Goal: Check status: Check status

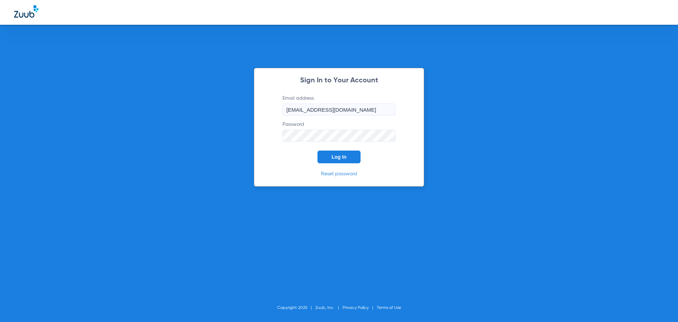
click at [330, 153] on button "Log In" at bounding box center [339, 157] width 43 height 13
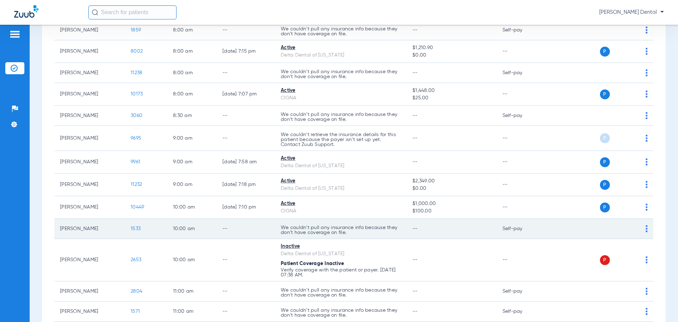
scroll to position [177, 0]
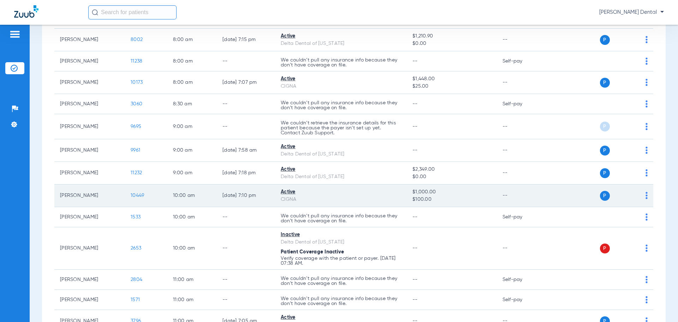
click at [136, 195] on span "10449" at bounding box center [137, 195] width 13 height 5
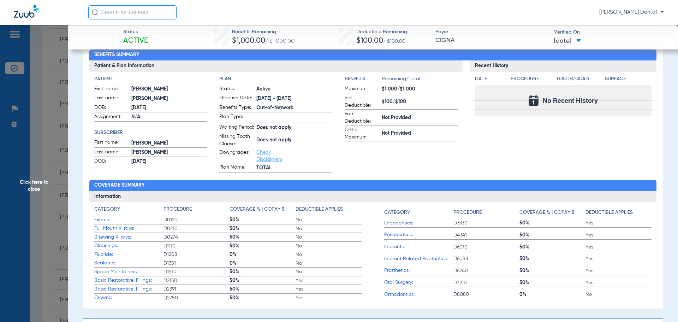
scroll to position [0, 0]
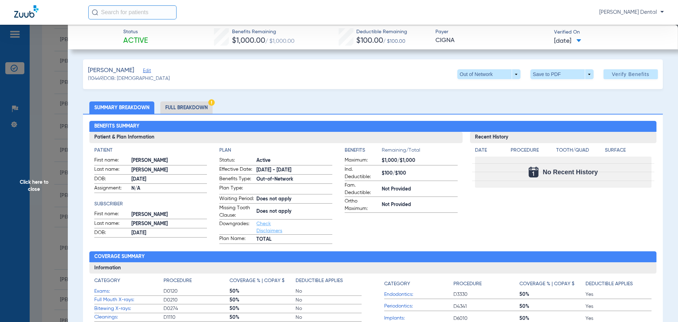
click at [191, 102] on li "Full Breakdown" at bounding box center [186, 107] width 52 height 12
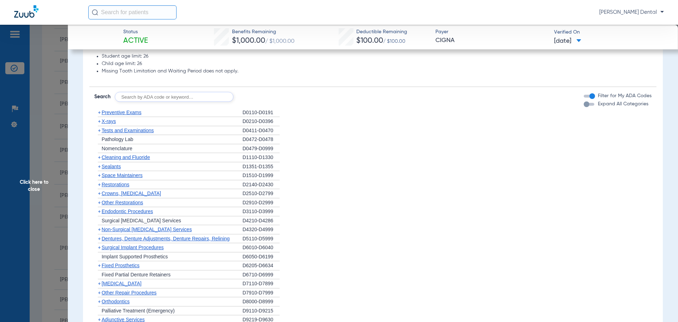
scroll to position [601, 0]
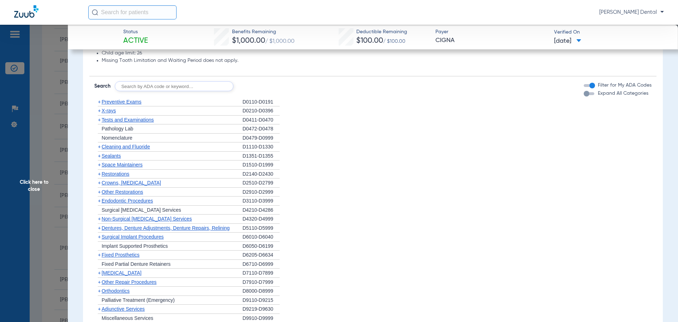
click at [125, 149] on span "Cleaning and Fluoride" at bounding box center [126, 147] width 48 height 6
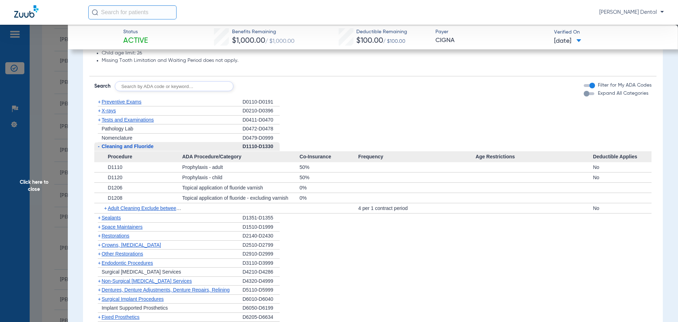
drag, startPoint x: 48, startPoint y: 77, endPoint x: 2, endPoint y: 69, distance: 46.7
click at [48, 77] on span "Click here to close" at bounding box center [34, 186] width 68 height 322
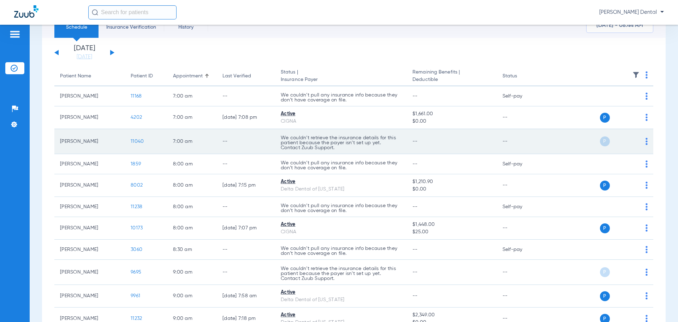
scroll to position [0, 0]
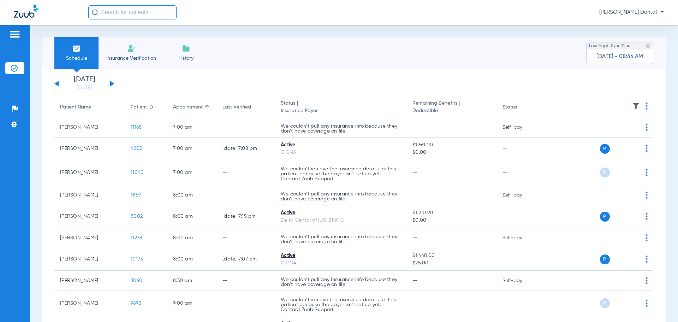
click at [112, 83] on button at bounding box center [112, 83] width 4 height 5
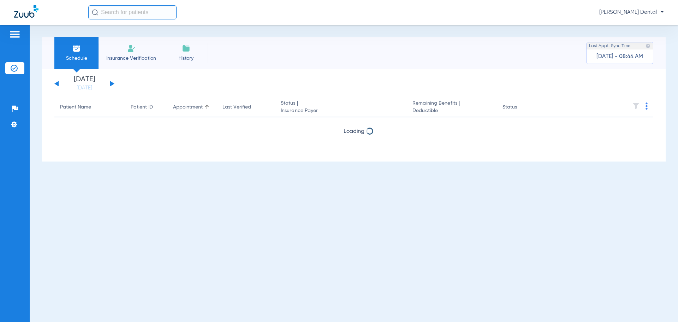
click at [112, 83] on button at bounding box center [112, 83] width 4 height 5
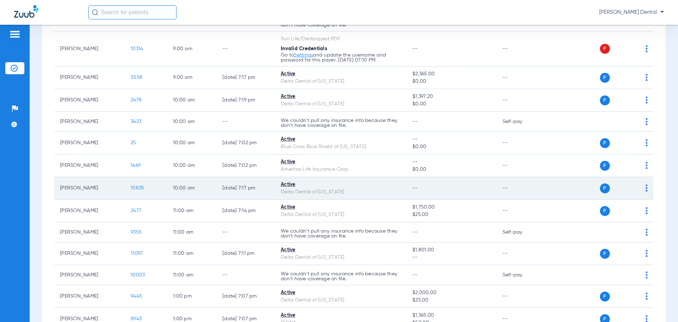
scroll to position [318, 0]
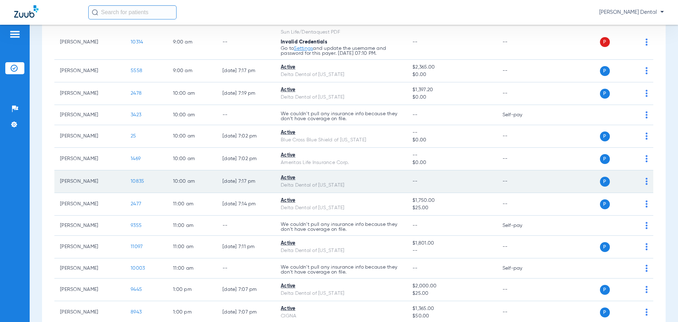
click at [140, 184] on span "10835" at bounding box center [137, 181] width 13 height 5
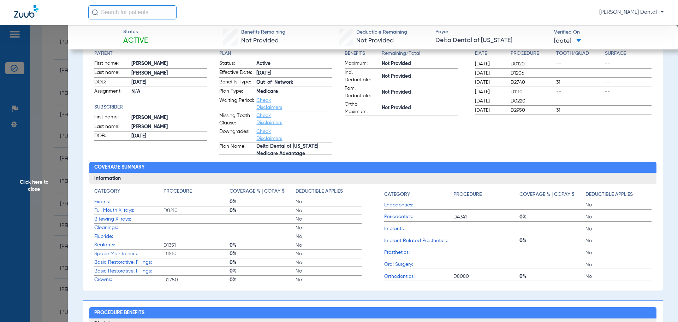
scroll to position [97, 0]
click at [35, 251] on span "Click here to close" at bounding box center [34, 186] width 68 height 322
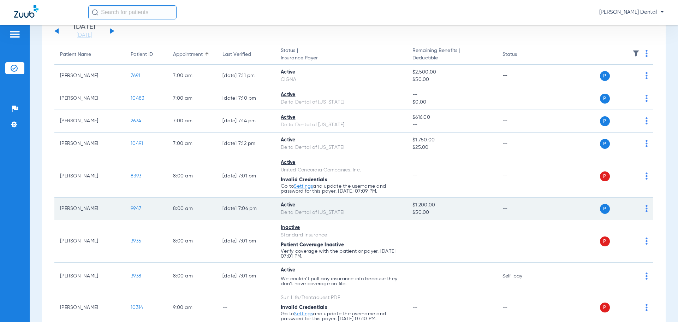
scroll to position [0, 0]
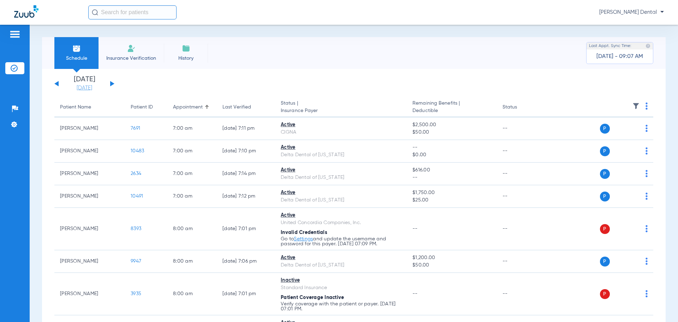
click at [84, 90] on link "[DATE]" at bounding box center [84, 87] width 42 height 7
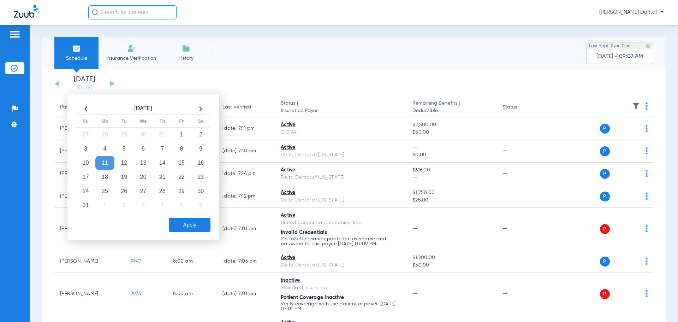
click at [104, 165] on td "11" at bounding box center [104, 163] width 19 height 14
click at [197, 224] on button "Apply" at bounding box center [190, 225] width 42 height 14
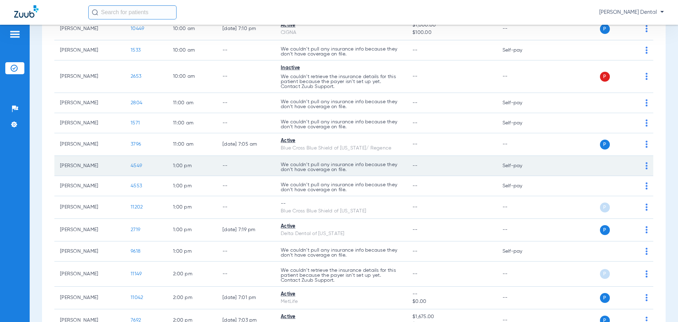
scroll to position [353, 0]
